Goal: Transaction & Acquisition: Purchase product/service

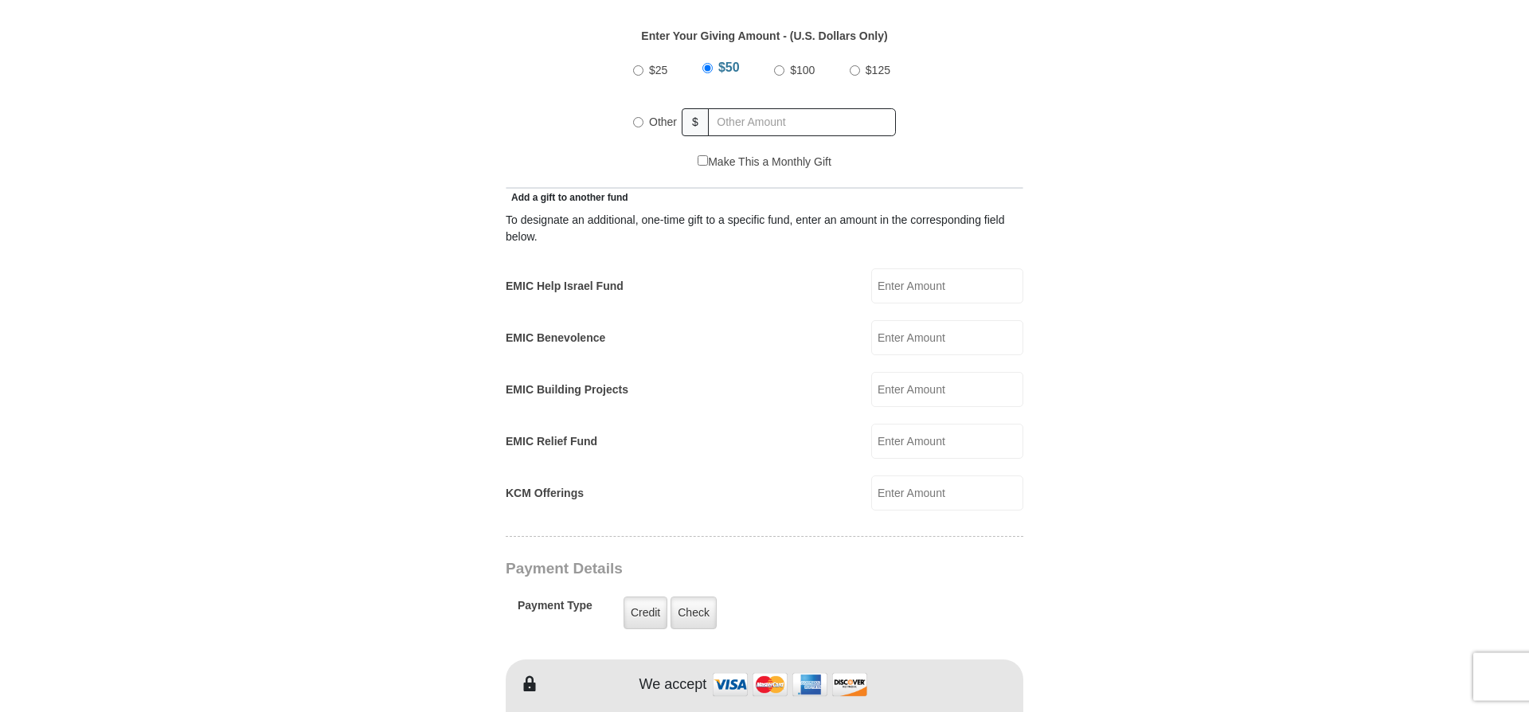
scroll to position [779, 0]
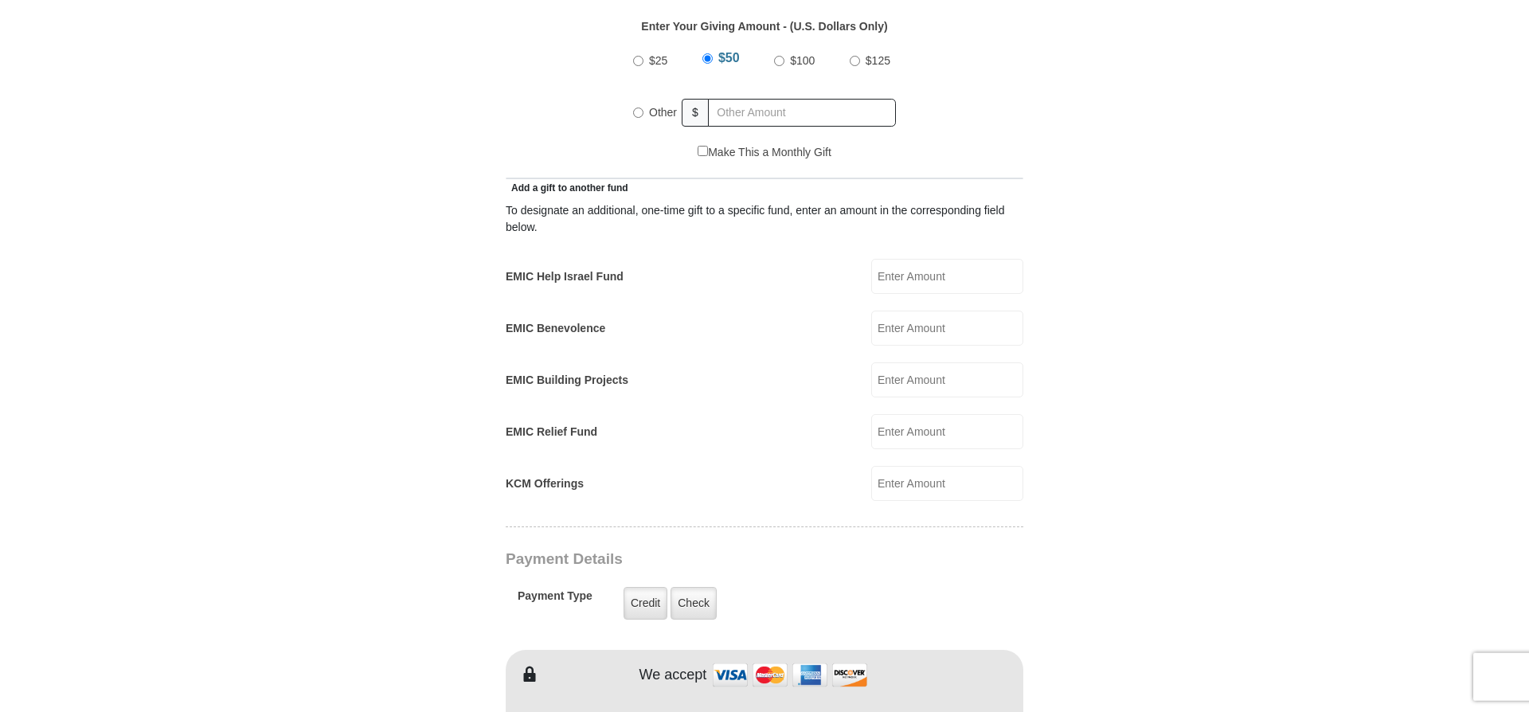
click at [639, 108] on input "Other" at bounding box center [638, 113] width 10 height 10
radio input "true"
type input "30.00"
click at [663, 144] on div "Make This a Monthly Gift" at bounding box center [765, 160] width 501 height 33
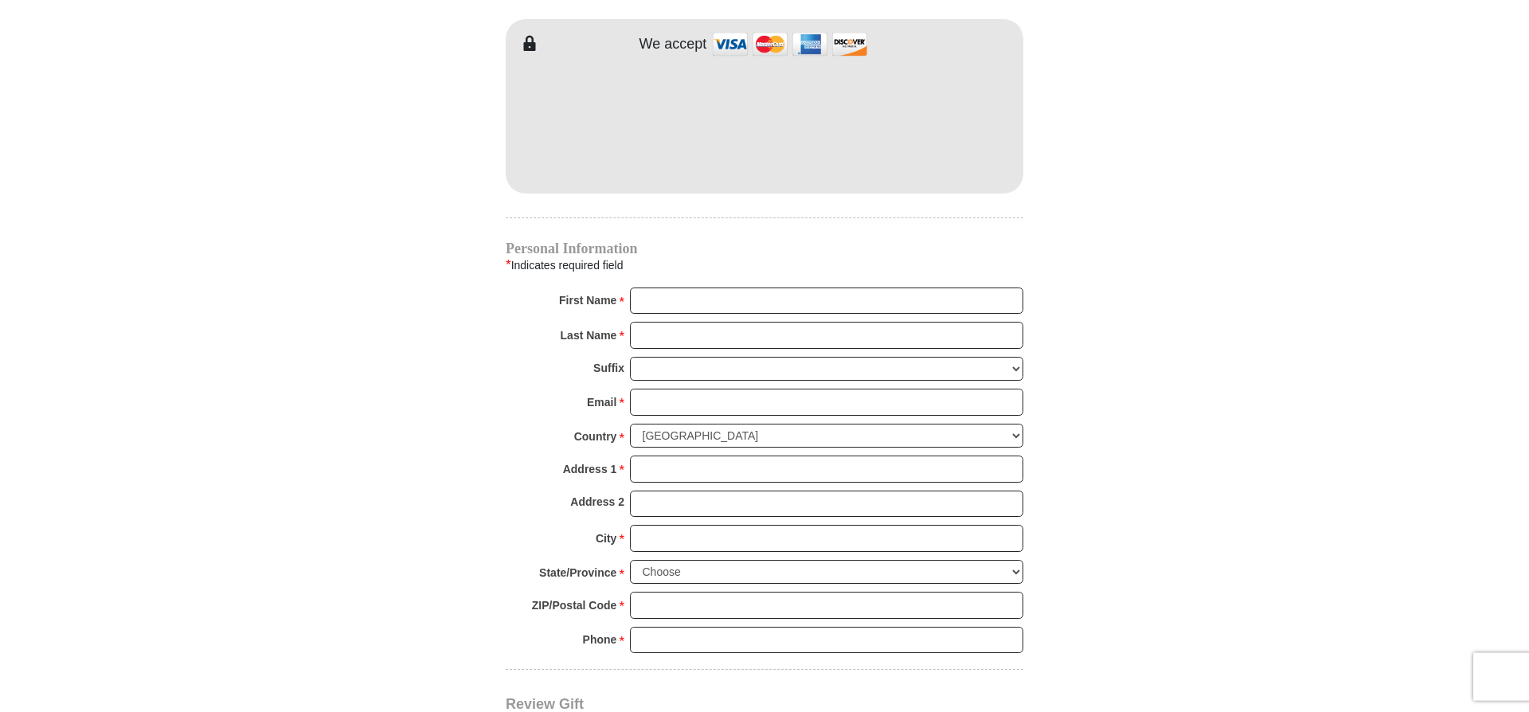
scroll to position [1413, 0]
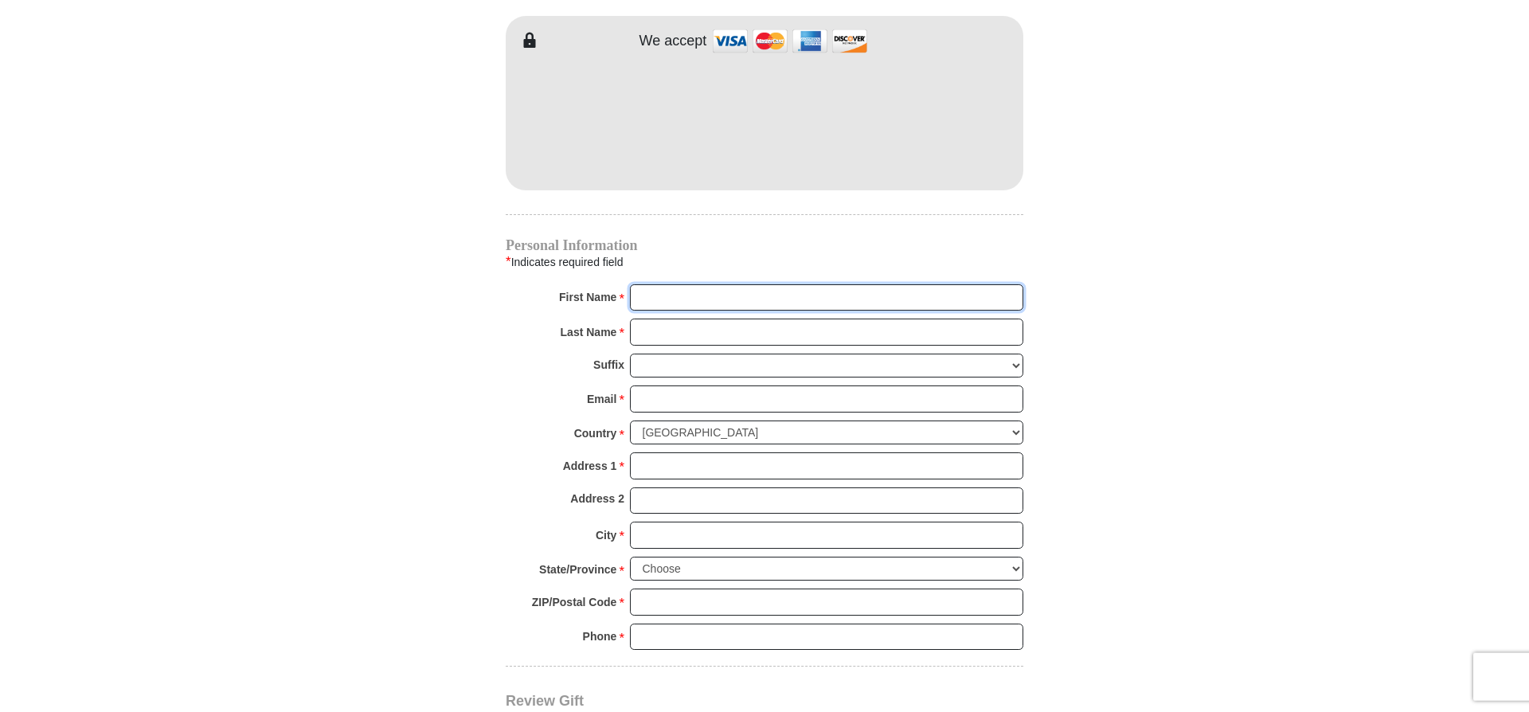
click at [668, 284] on input "First Name *" at bounding box center [826, 297] width 393 height 27
type input "[PERSON_NAME]"
type input "[STREET_ADDRESS]"
type input "[PERSON_NAME]"
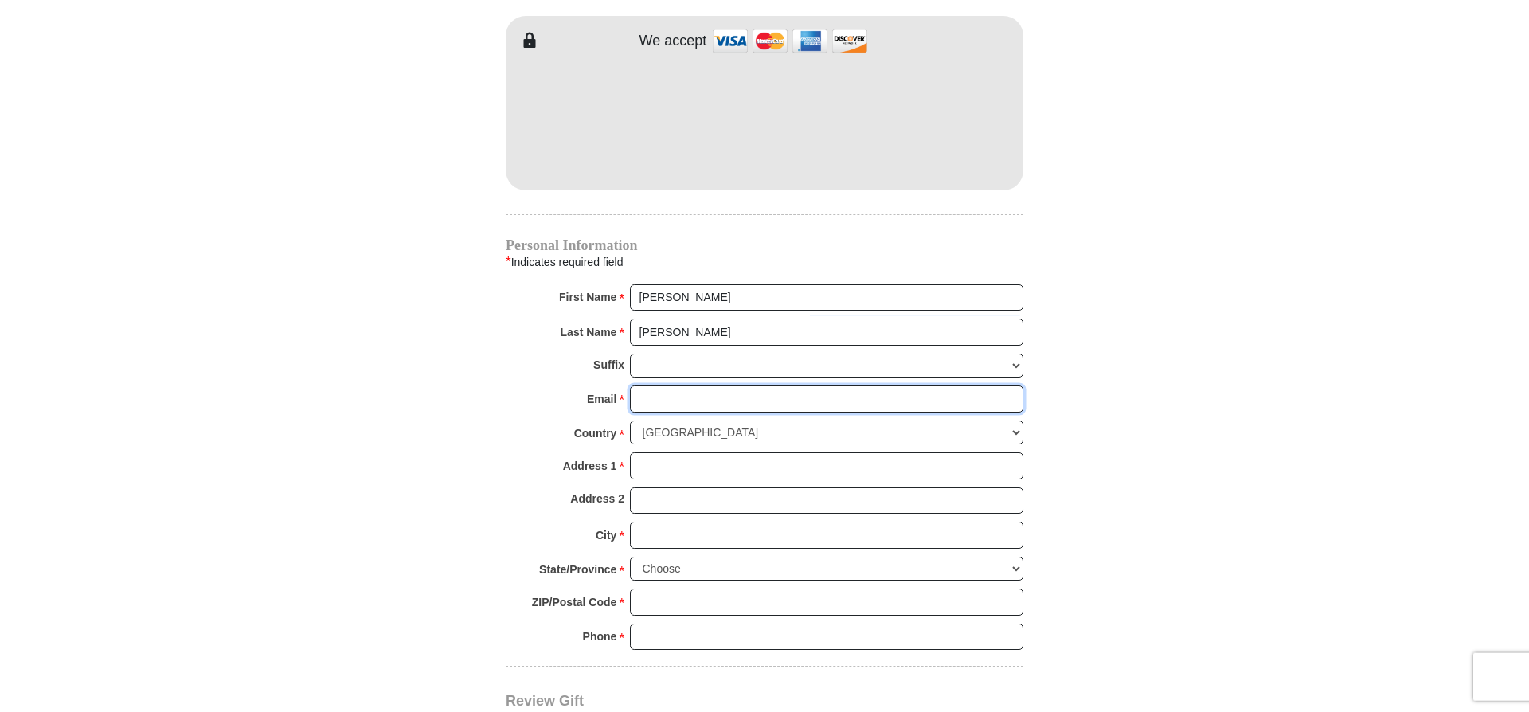
type input "[EMAIL_ADDRESS][DOMAIN_NAME]"
type input "[STREET_ADDRESS]"
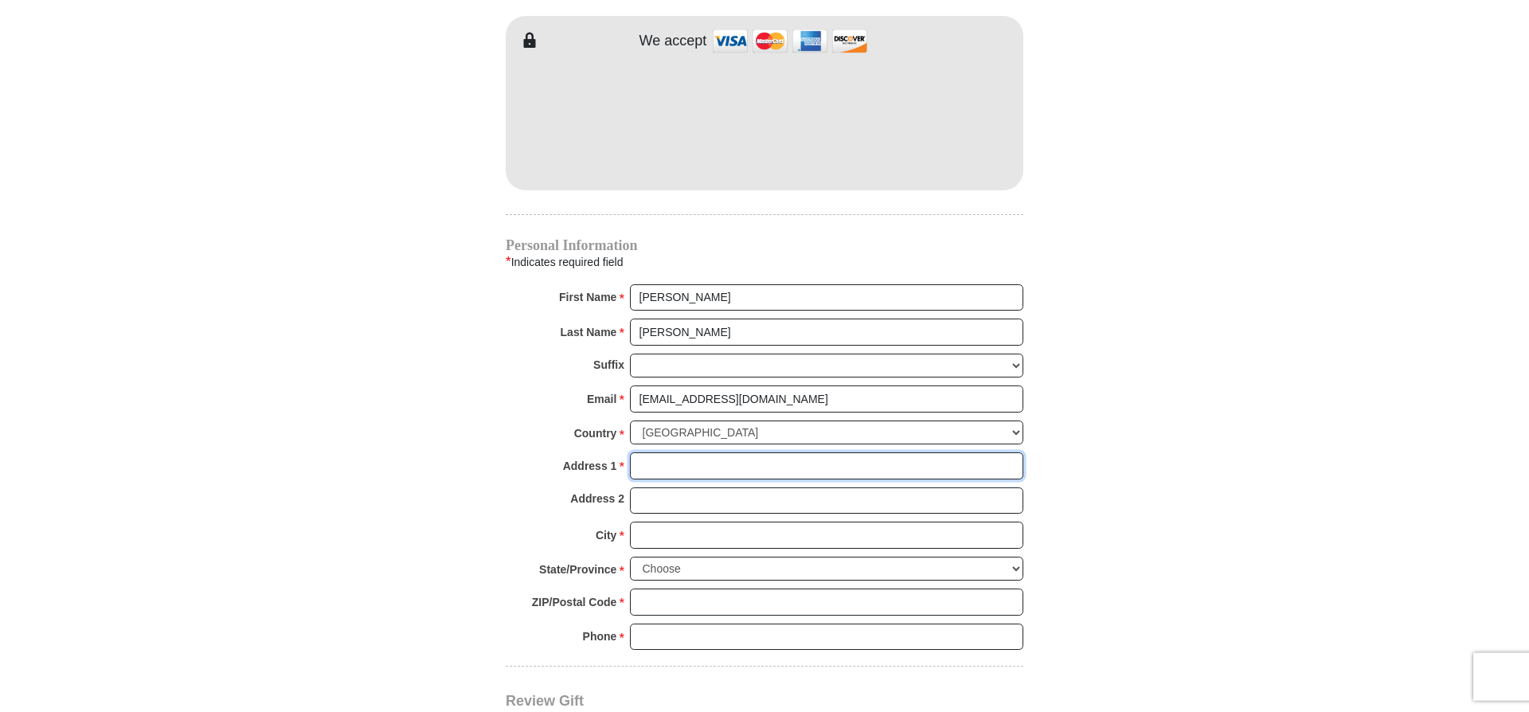
click at [667, 452] on input "Address 1 *" at bounding box center [826, 465] width 393 height 27
type input "[STREET_ADDRESS]"
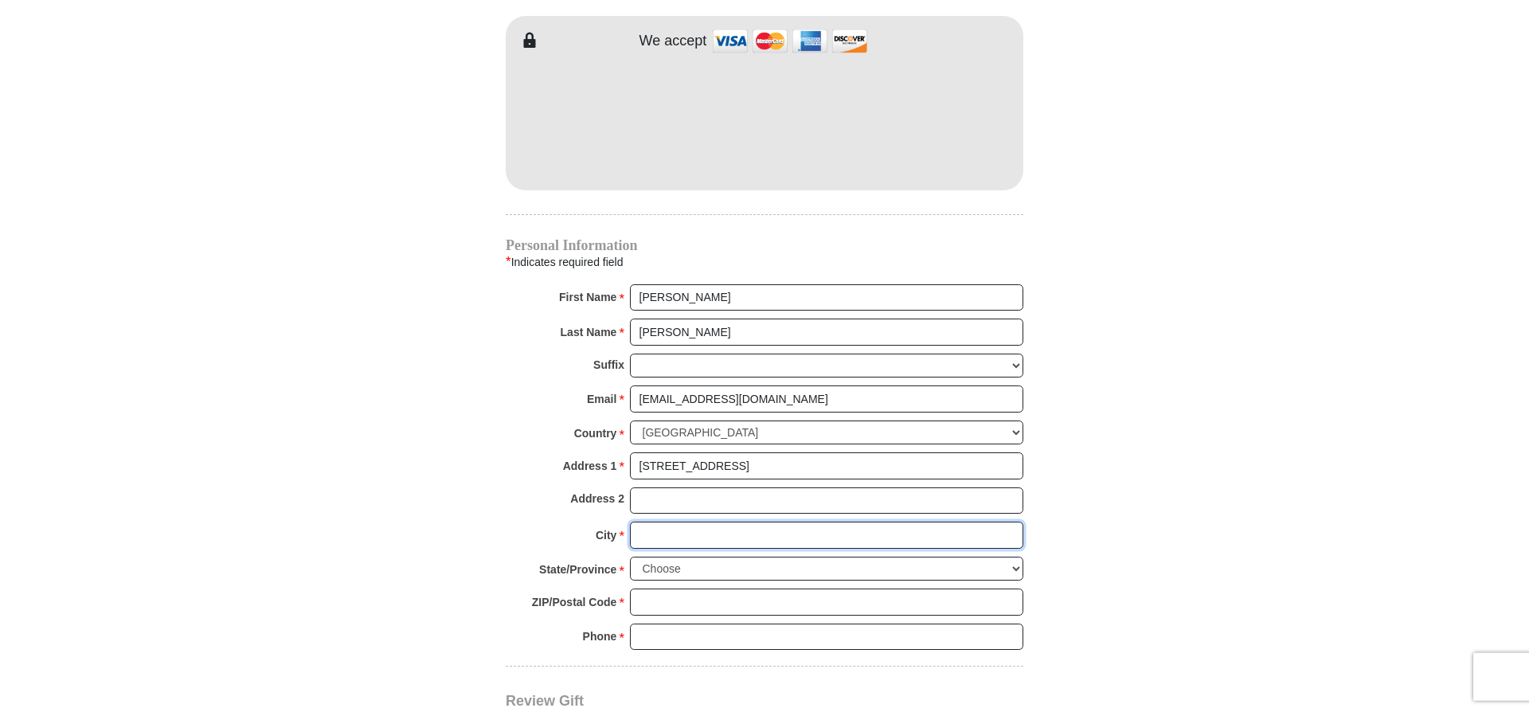
type input "Port Jervis"
select select "NY"
type input "12771-2234"
type input "8458561808"
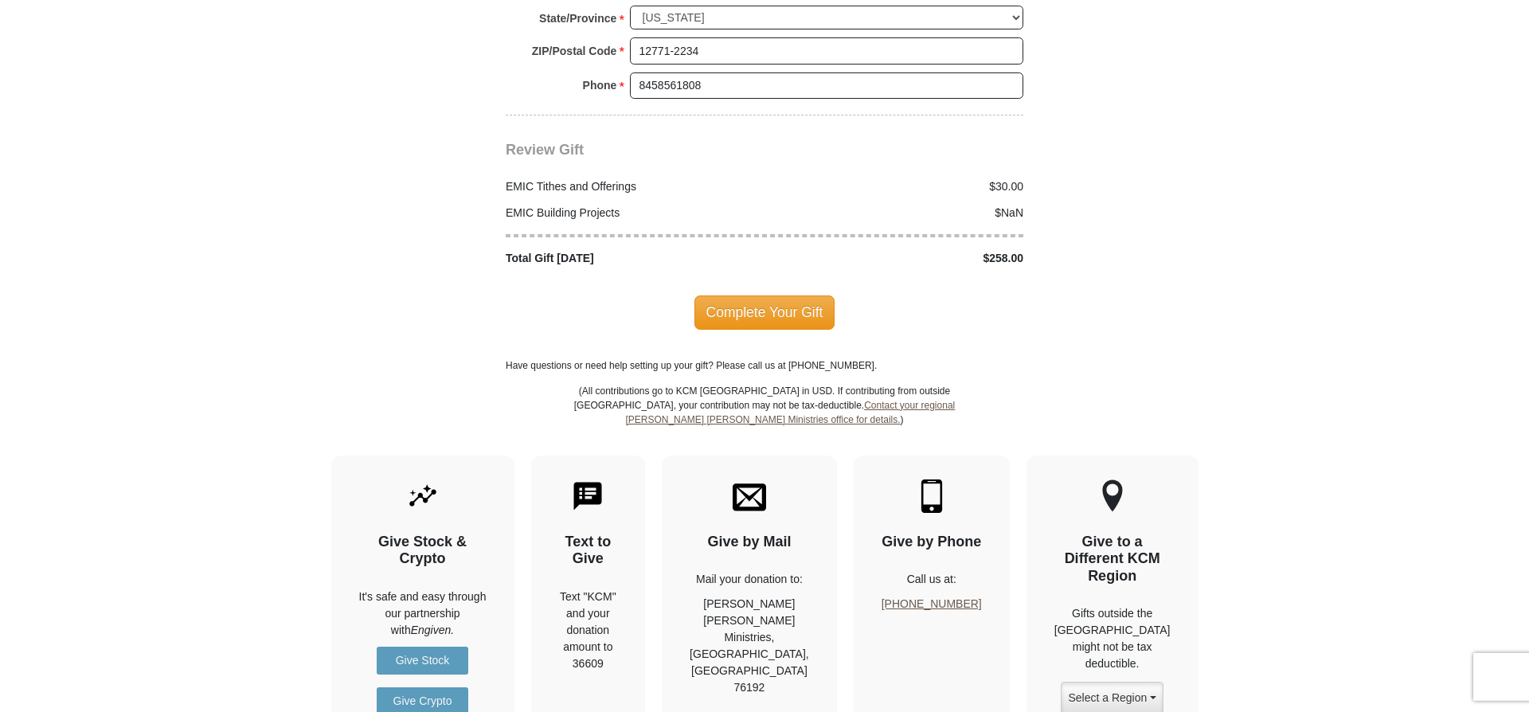
scroll to position [1967, 0]
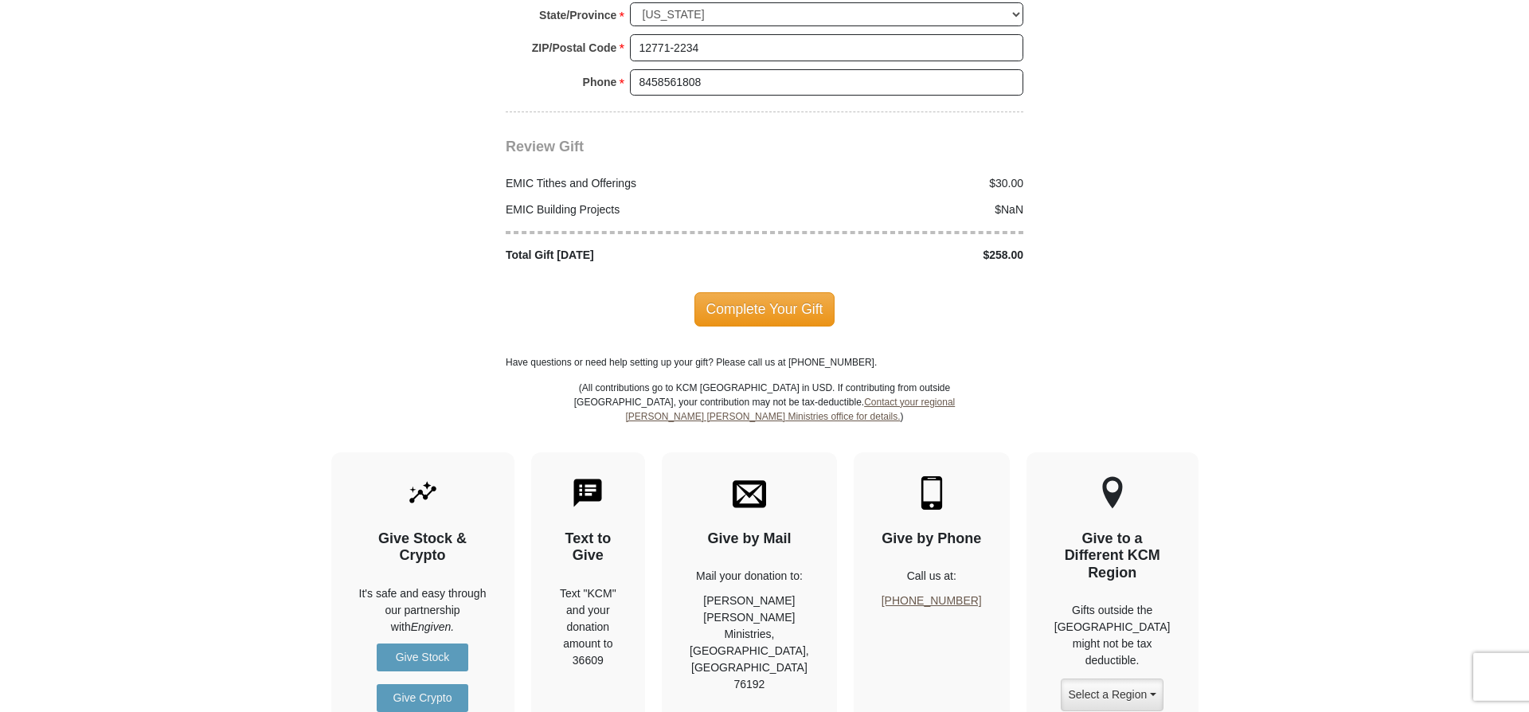
click at [1025, 202] on div "$NaN" at bounding box center [899, 210] width 268 height 17
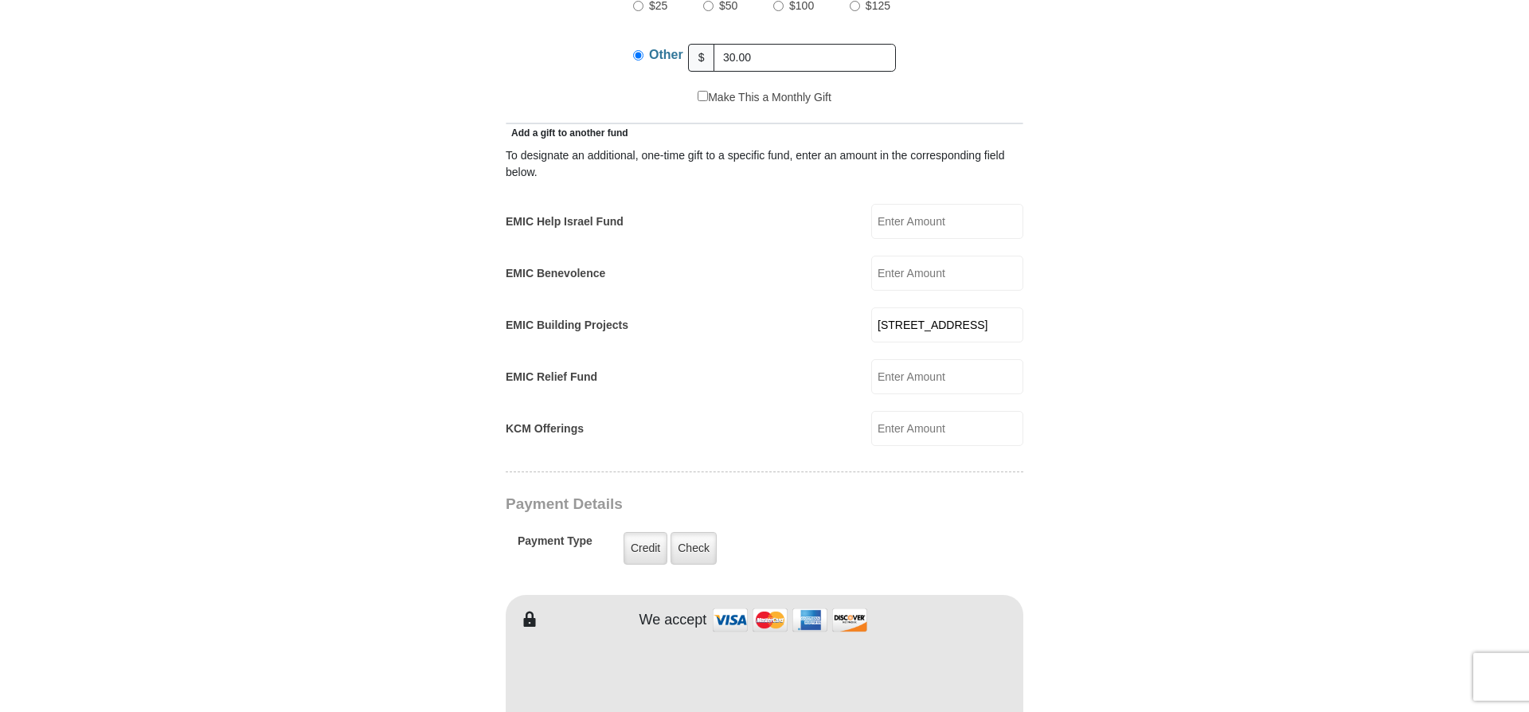
scroll to position [786, 0]
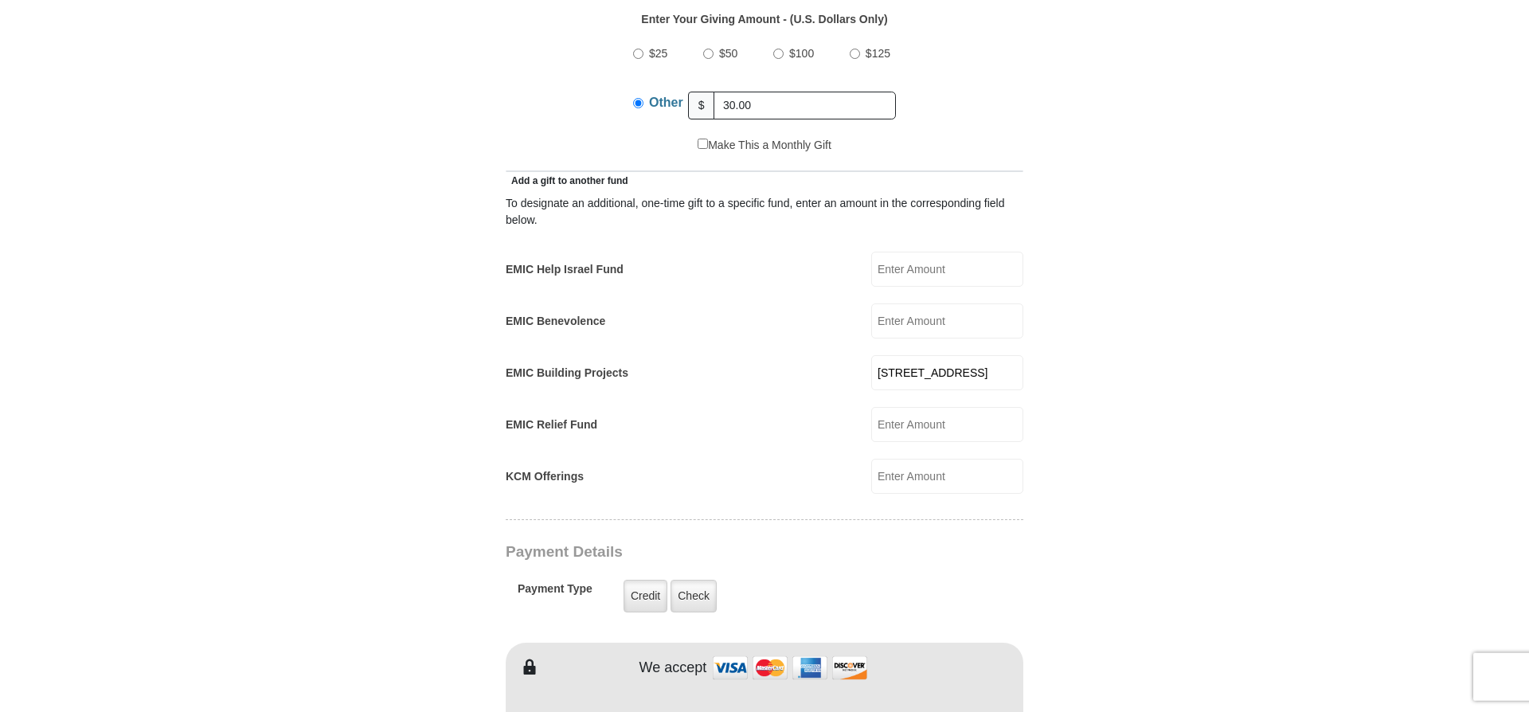
click at [982, 356] on input "[STREET_ADDRESS]" at bounding box center [947, 372] width 152 height 35
type input "2"
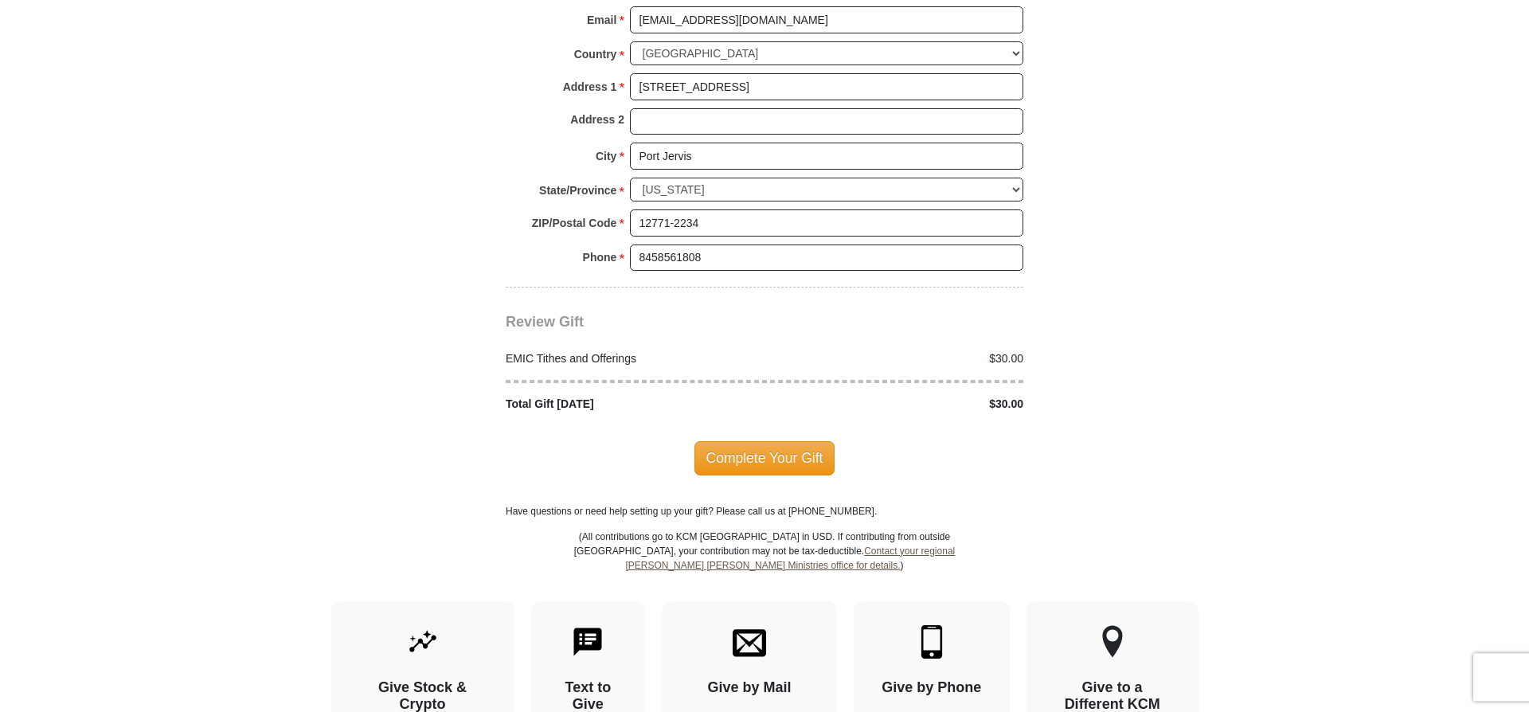
scroll to position [1795, 0]
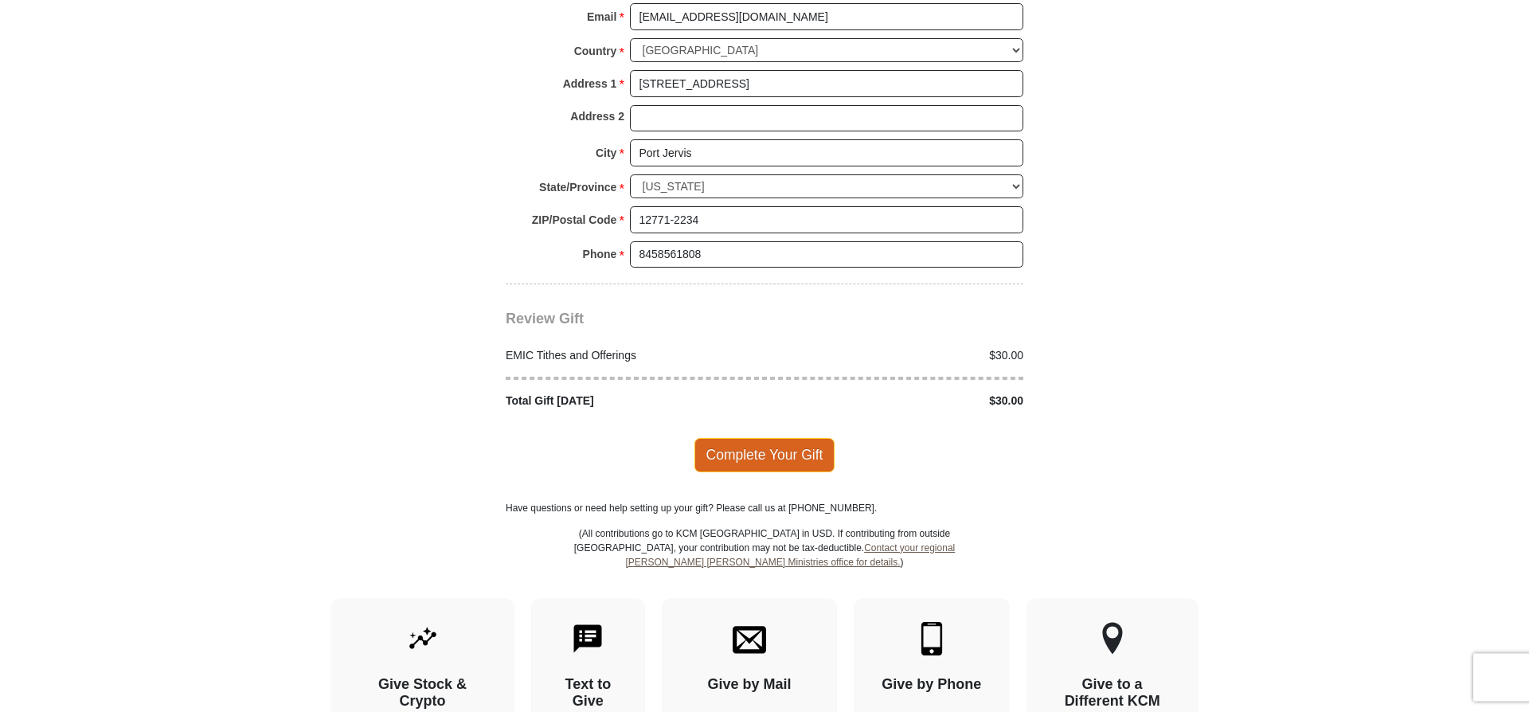
click at [765, 443] on span "Complete Your Gift" at bounding box center [765, 454] width 141 height 33
